Goal: Contribute content: Add original content to the website for others to see

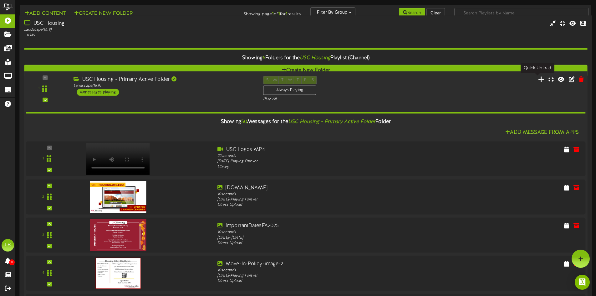
click at [538, 80] on icon at bounding box center [541, 78] width 7 height 7
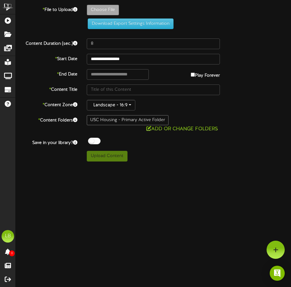
type input "**********"
type input "CityofAngelsCityofLight_ScreenAd_1920x1080px"
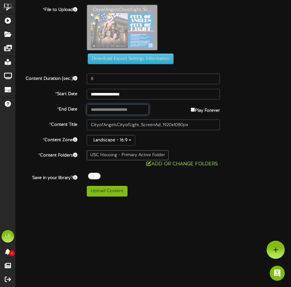
click at [127, 111] on input "text" at bounding box center [118, 109] width 62 height 11
type input "**********"
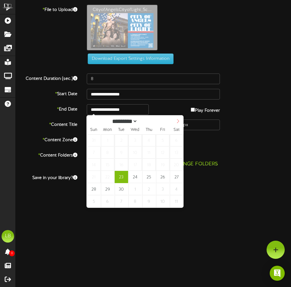
select select "*"
click at [180, 123] on span at bounding box center [177, 120] width 11 height 11
type input "**********"
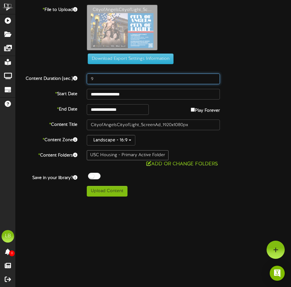
click at [215, 78] on input "9" at bounding box center [153, 79] width 133 height 11
type input "10"
click at [215, 78] on input "10" at bounding box center [153, 79] width 133 height 11
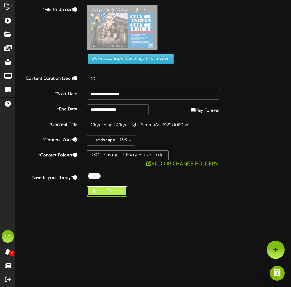
click at [108, 189] on button "Upload Content" at bounding box center [107, 191] width 41 height 11
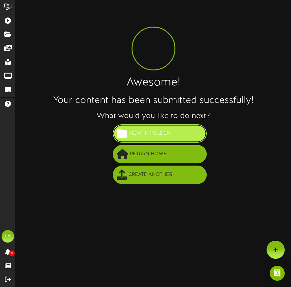
click at [164, 132] on span "View in Folder" at bounding box center [149, 133] width 44 height 10
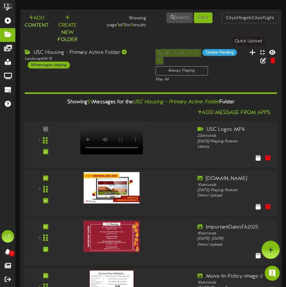
click at [249, 53] on icon at bounding box center [252, 52] width 6 height 7
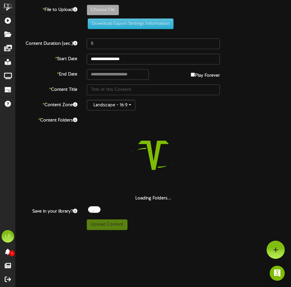
type input "**********"
type input "StandingOut_Screens_1920x1080px"
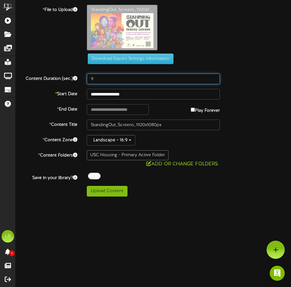
click at [215, 77] on input "9" at bounding box center [153, 79] width 133 height 11
type input "10"
click at [215, 77] on input "10" at bounding box center [153, 79] width 133 height 11
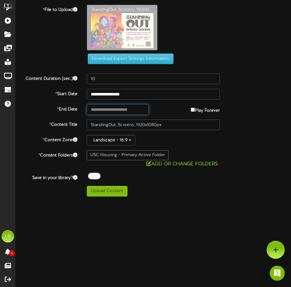
click at [137, 110] on input "text" at bounding box center [118, 109] width 62 height 11
type input "**********"
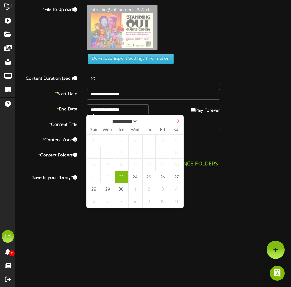
select select "*"
click at [177, 123] on icon at bounding box center [178, 121] width 4 height 4
type input "**********"
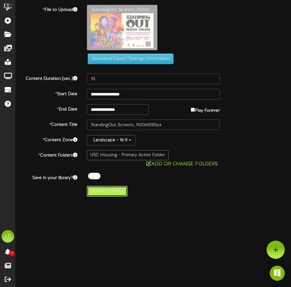
click at [113, 192] on button "Upload Content" at bounding box center [107, 191] width 41 height 11
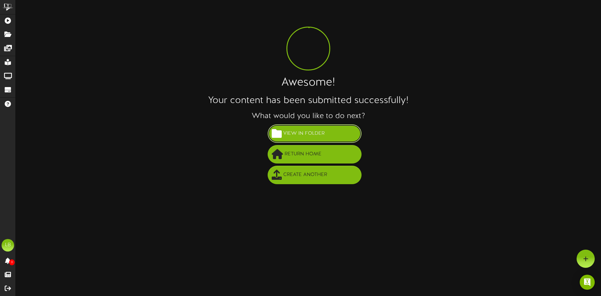
click at [320, 135] on span "View in Folder" at bounding box center [304, 133] width 44 height 10
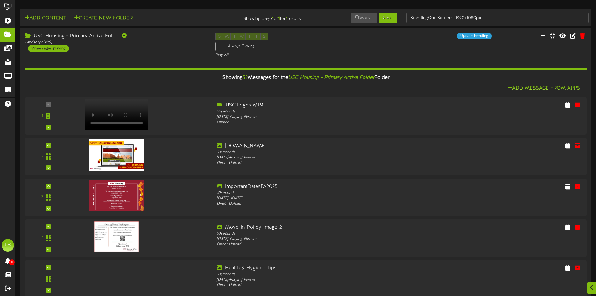
scroll to position [1922, 0]
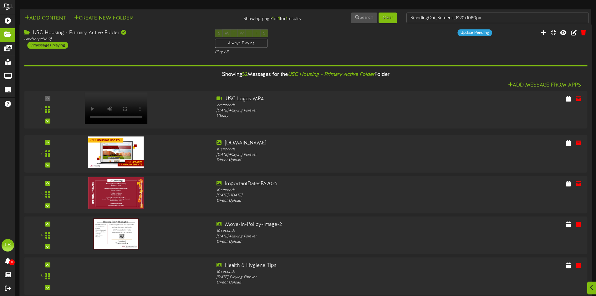
drag, startPoint x: 47, startPoint y: 228, endPoint x: 49, endPoint y: 170, distance: 58.8
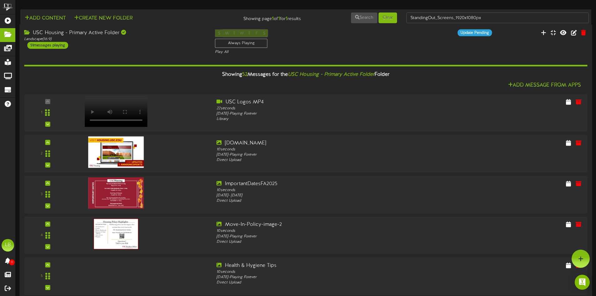
scroll to position [1797, 0]
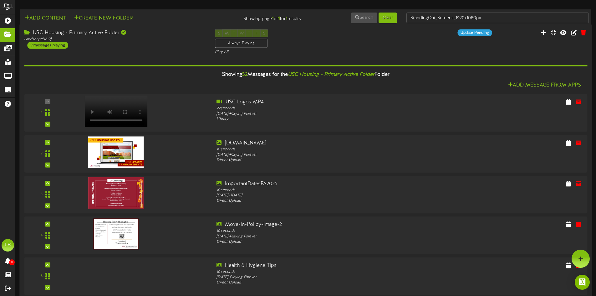
scroll to position [1610, 0]
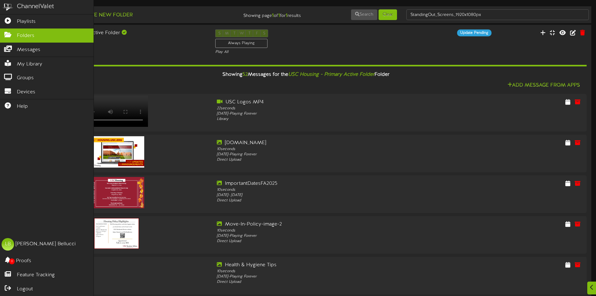
scroll to position [0, 0]
